Goal: Communication & Community: Answer question/provide support

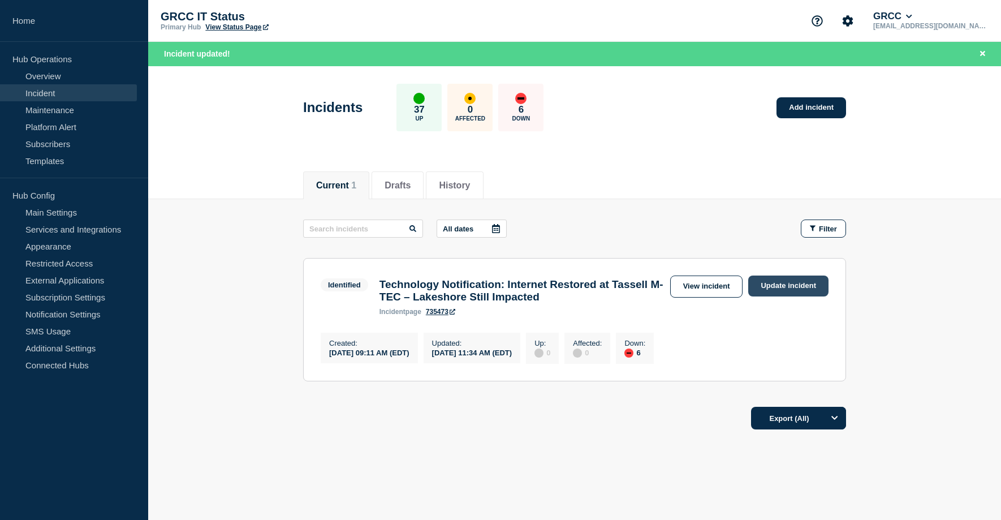
click at [791, 291] on link "Update incident" at bounding box center [789, 286] width 80 height 21
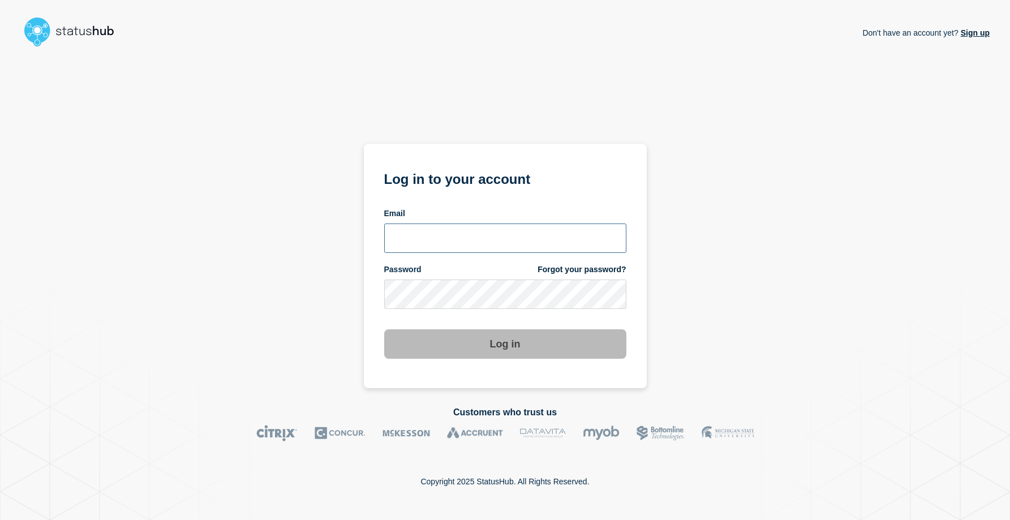
type input "[EMAIL_ADDRESS][DOMAIN_NAME]"
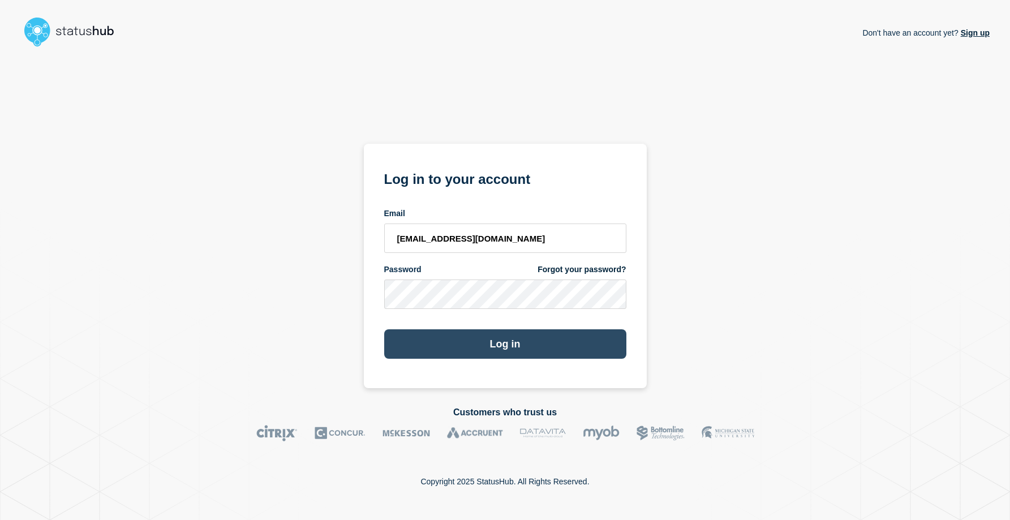
click at [498, 347] on button "Log in" at bounding box center [505, 343] width 242 height 29
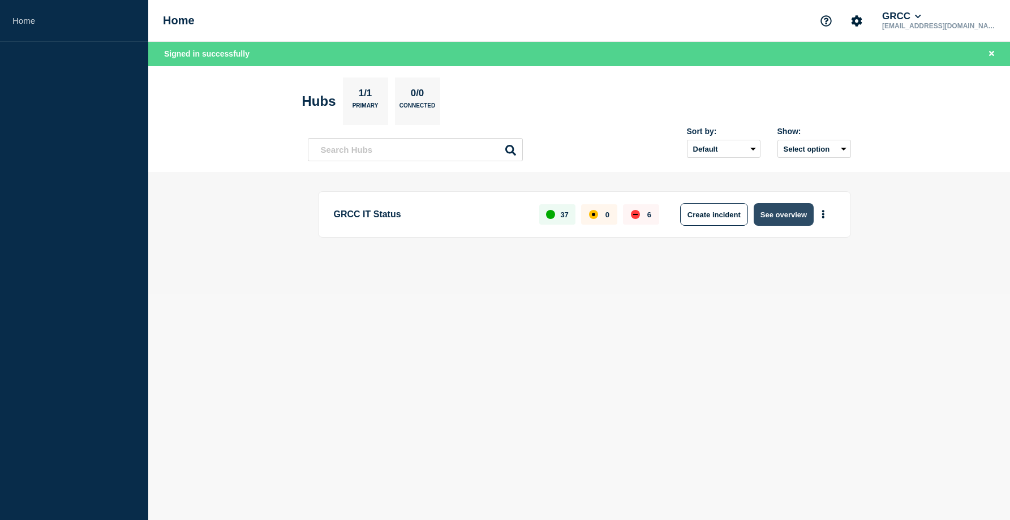
click at [782, 215] on button "See overview" at bounding box center [784, 214] width 60 height 23
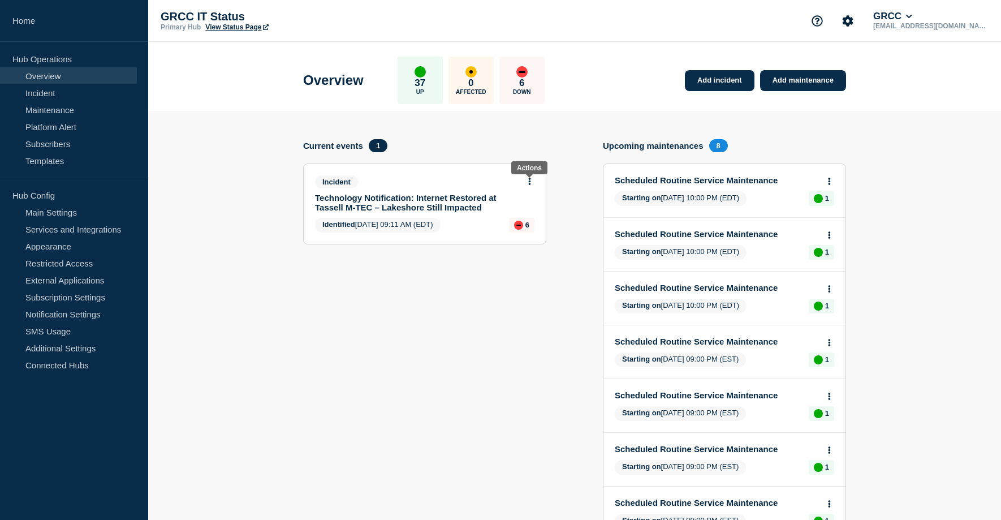
click at [530, 180] on icon at bounding box center [530, 181] width 2 height 7
click at [526, 226] on link "Update incident" at bounding box center [529, 223] width 55 height 9
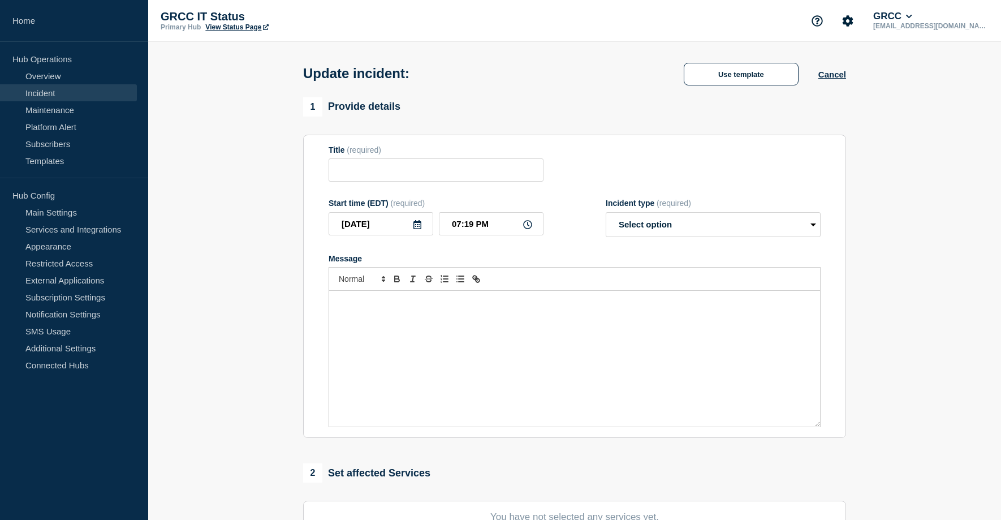
type input "Technology Notification: Internet Restored at Tassell M-TEC – Lakeshore Still I…"
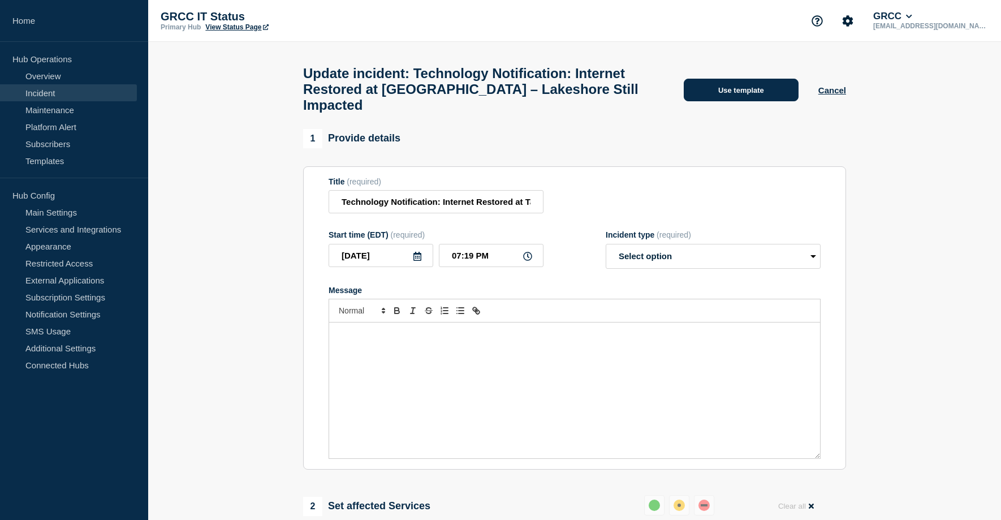
click at [734, 93] on button "Use template" at bounding box center [741, 90] width 115 height 23
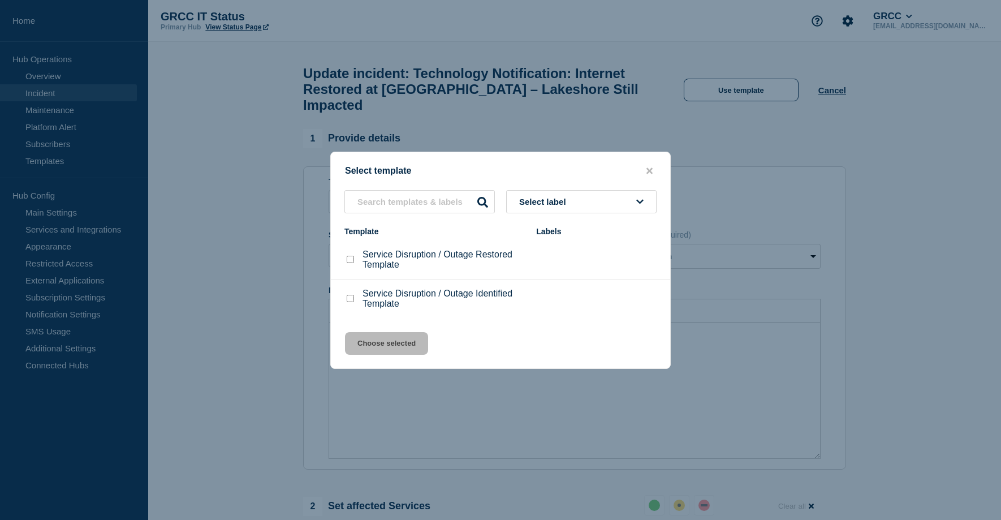
click at [522, 195] on button "Select label" at bounding box center [581, 201] width 151 height 23
click at [349, 261] on input "Service Disruption / Outage Restored Template checkbox" at bounding box center [350, 259] width 7 height 7
checkbox input "true"
click at [367, 344] on button "Choose selected" at bounding box center [386, 343] width 83 height 23
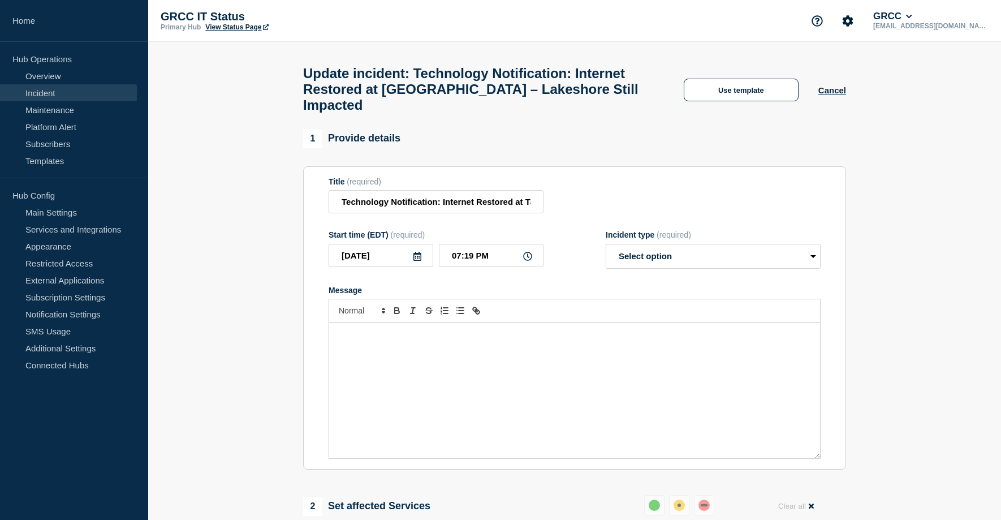
select select "resolved"
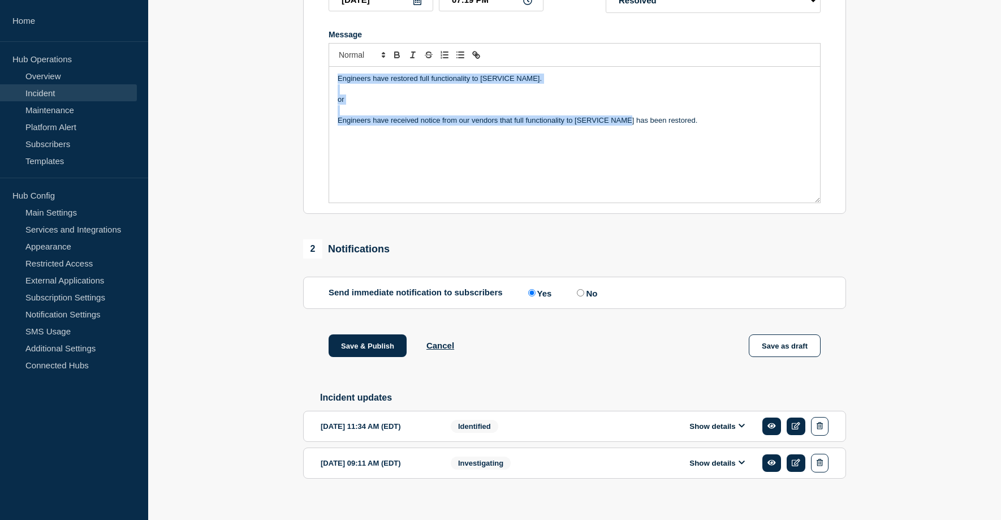
scroll to position [278, 0]
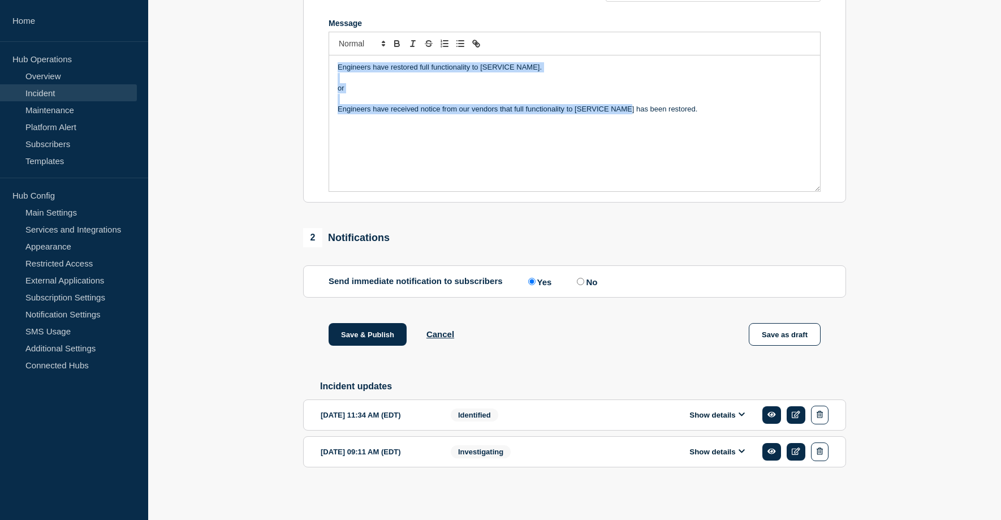
drag, startPoint x: 334, startPoint y: 346, endPoint x: 891, endPoint y: 513, distance: 580.7
click at [891, 513] on main "Update incident: Technology Notification: Internet Restored at Tassell M-TEC – …" at bounding box center [574, 147] width 853 height 745
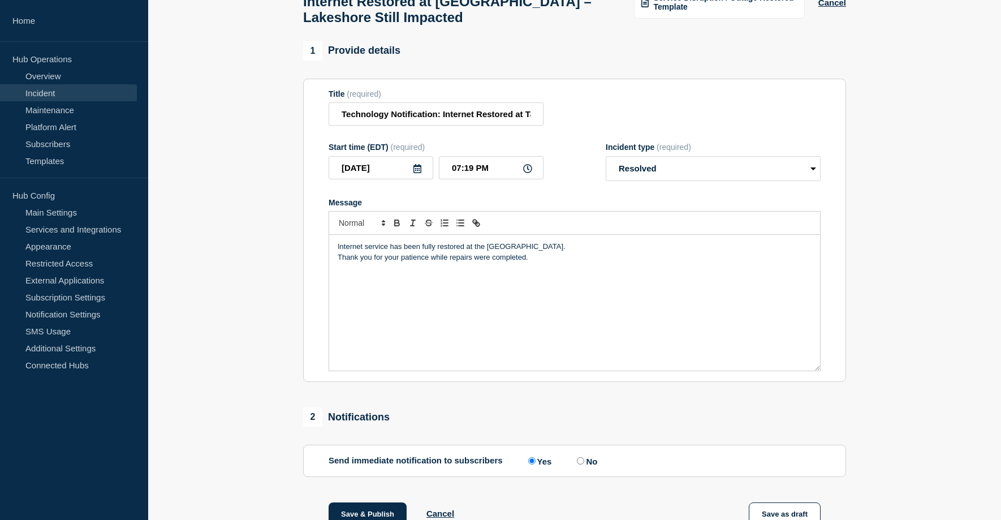
scroll to position [68, 0]
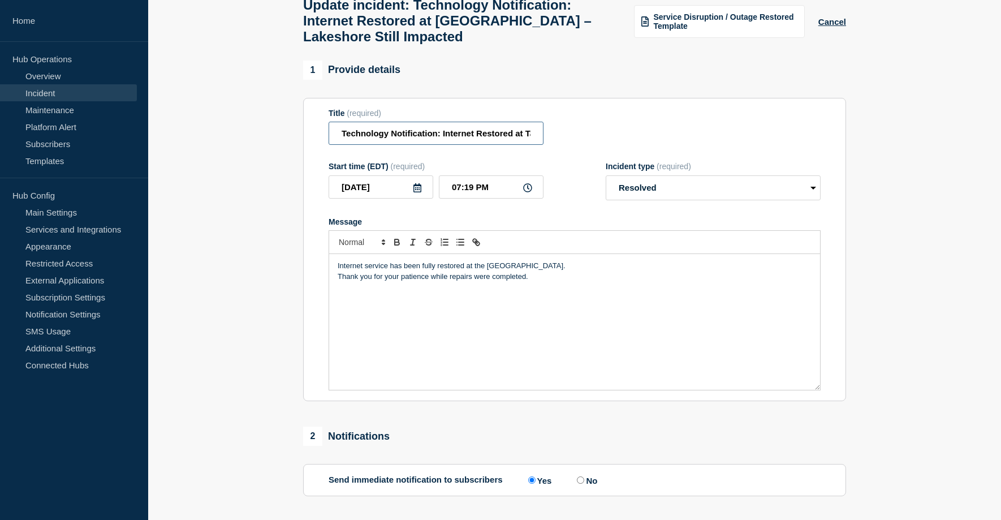
click at [476, 141] on input "Technology Notification: Internet Restored at Tassell M-TEC – Lakeshore Still I…" at bounding box center [436, 133] width 215 height 23
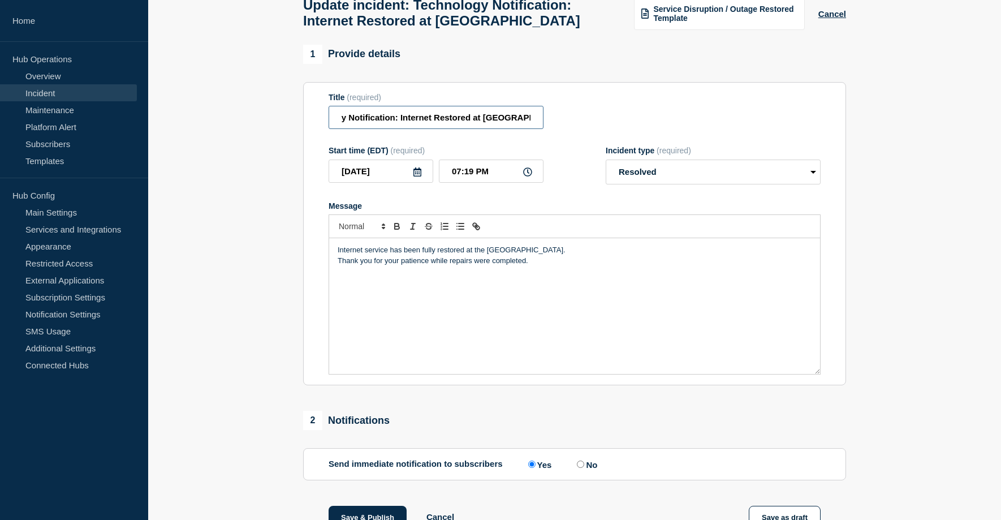
scroll to position [0, 37]
click at [535, 124] on input "Technology Notification: Internet Restored at Lakeshore" at bounding box center [436, 117] width 215 height 23
type input "Technology Notification: Internet Restored at Lakeshore Campus"
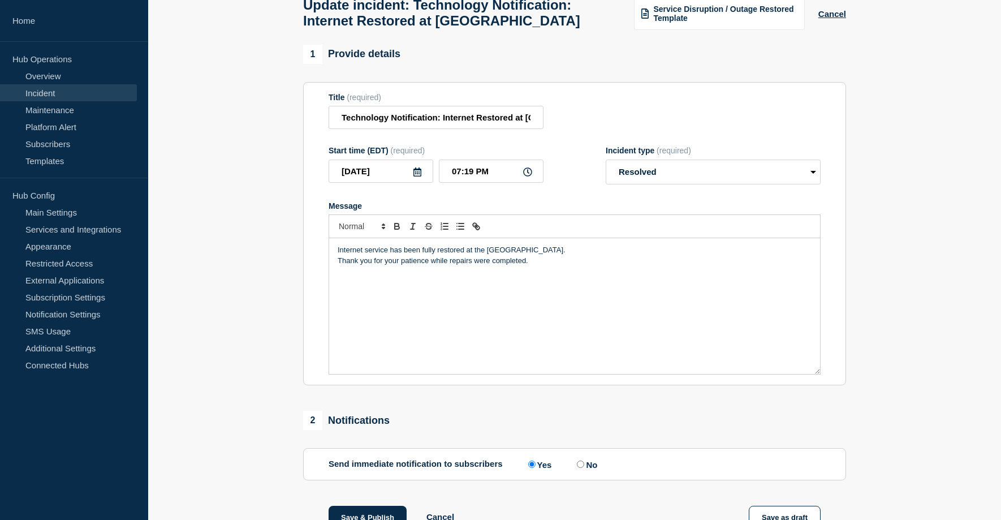
click at [409, 336] on div "Internet service has been fully restored at the Lakeshore Campus. Thank you for…" at bounding box center [574, 306] width 491 height 136
click at [526, 177] on icon at bounding box center [527, 171] width 9 height 9
click at [468, 181] on input "07:19 PM" at bounding box center [491, 171] width 105 height 23
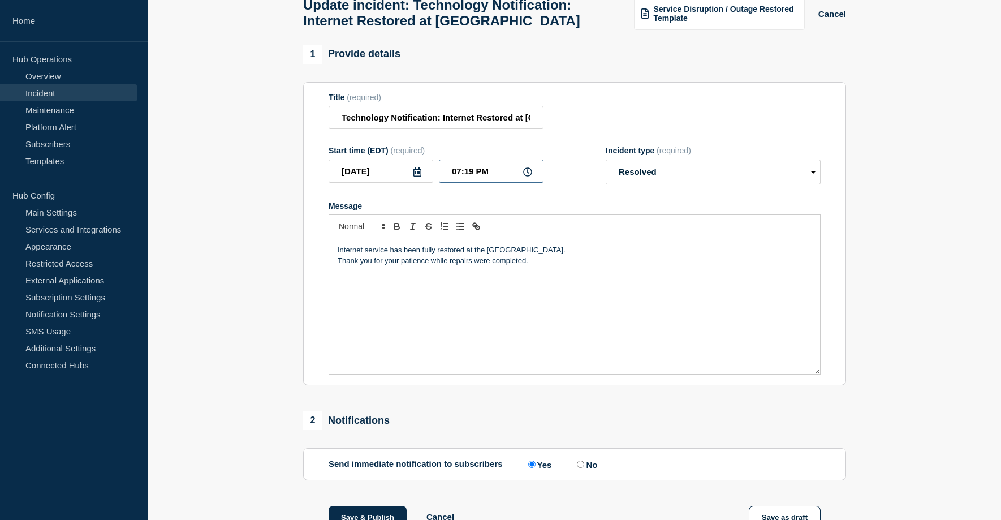
click at [475, 177] on input "07:19 PM" at bounding box center [491, 171] width 105 height 23
type input "05:57 PM"
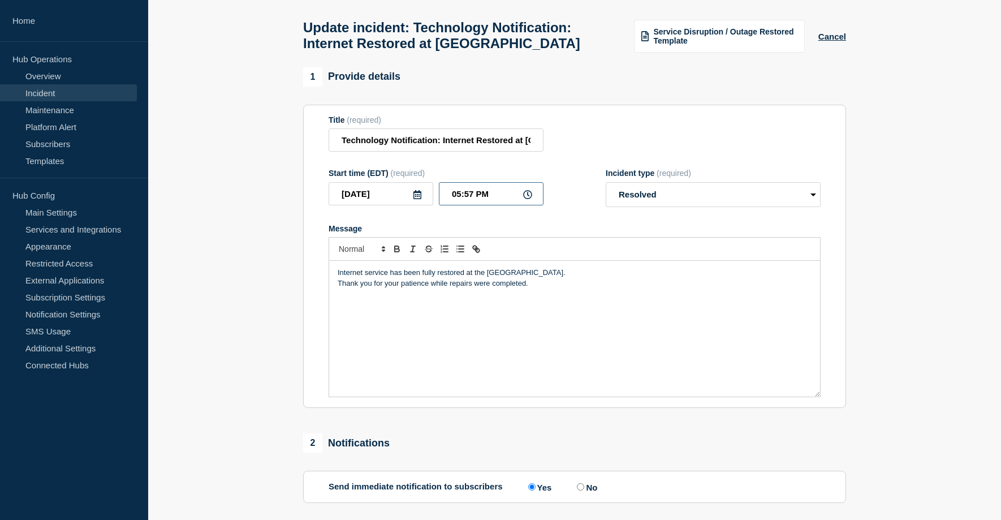
scroll to position [260, 0]
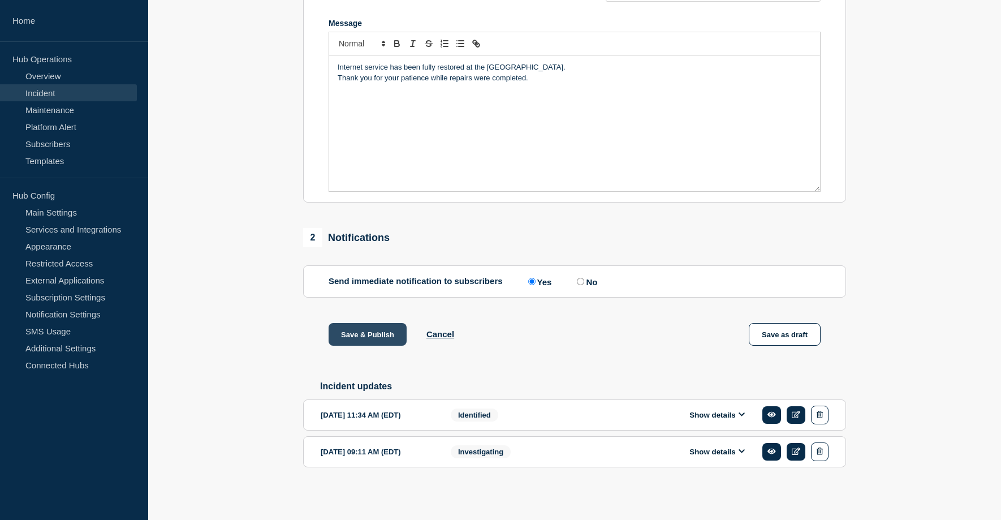
click at [392, 335] on button "Save & Publish" at bounding box center [368, 334] width 78 height 23
